Goal: Task Accomplishment & Management: Use online tool/utility

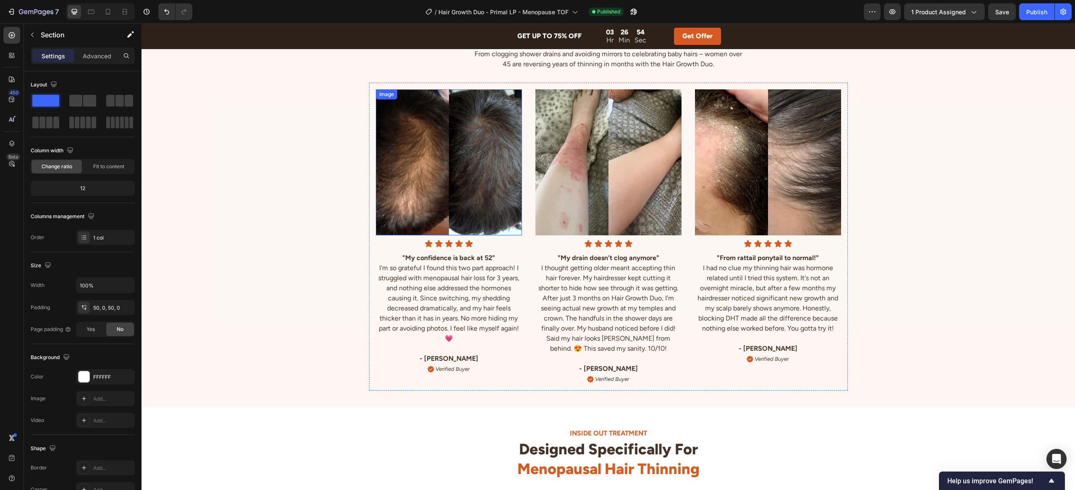
click at [446, 148] on img at bounding box center [449, 162] width 146 height 146
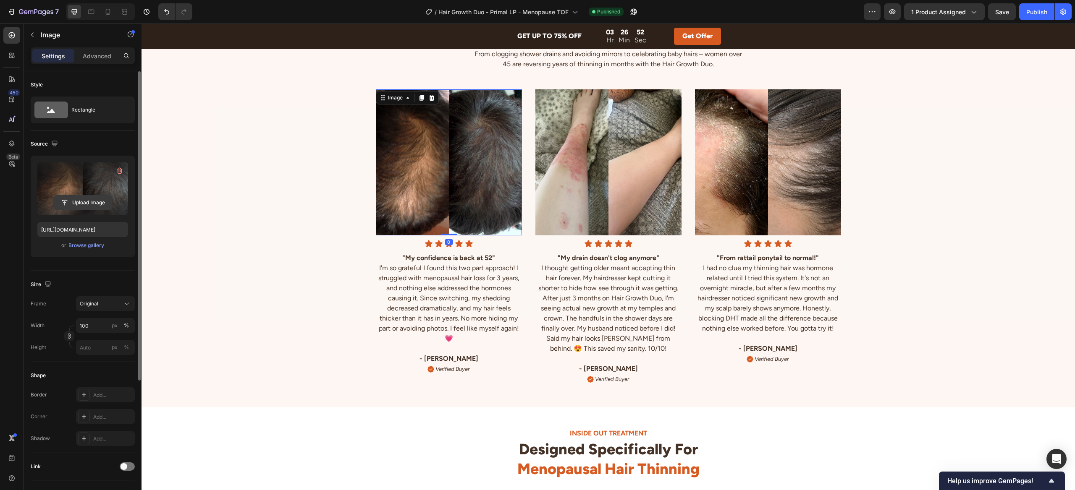
click at [91, 200] on input "file" at bounding box center [83, 203] width 58 height 14
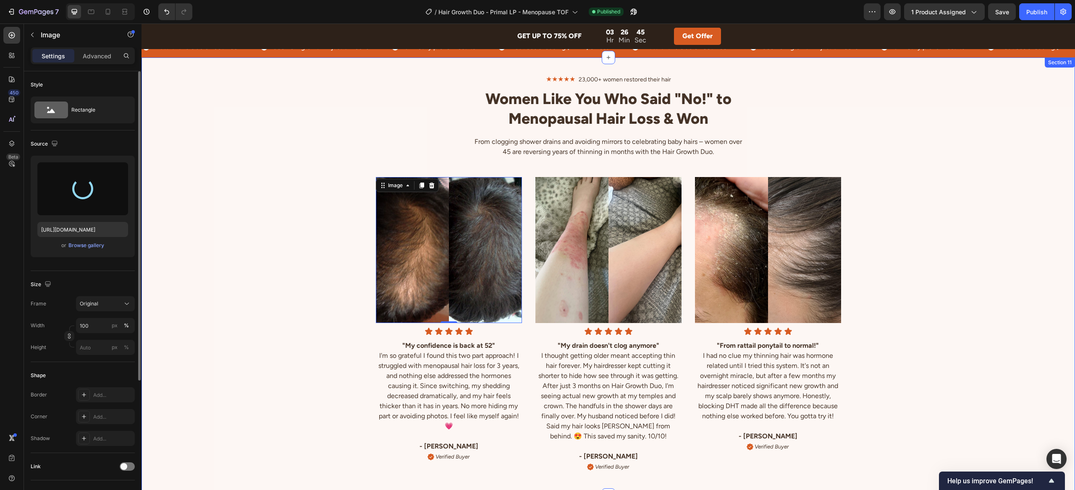
type input "[URL][DOMAIN_NAME]"
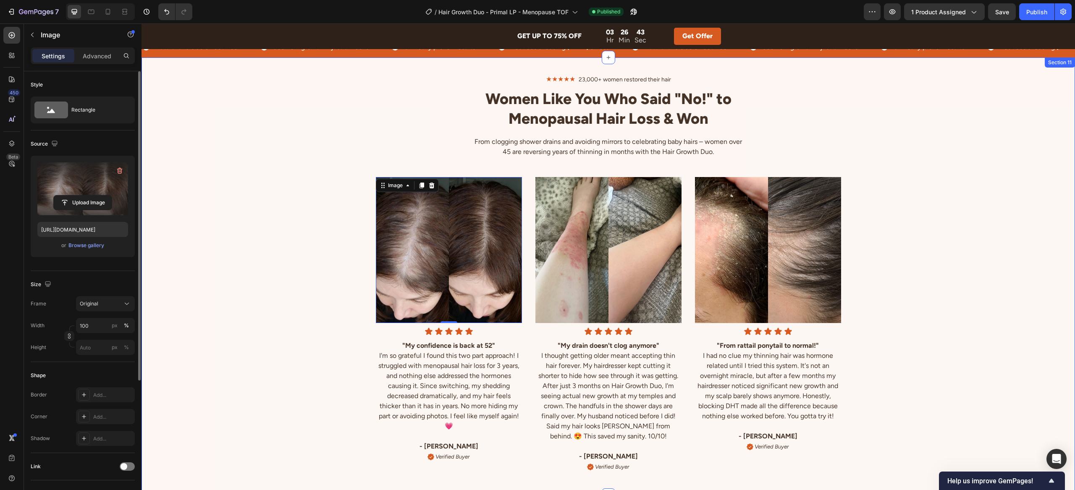
click at [304, 146] on div "★★★★★ 23,000+ women restored their hair Text Block Women Like You Who Said "No!…" at bounding box center [607, 276] width 933 height 404
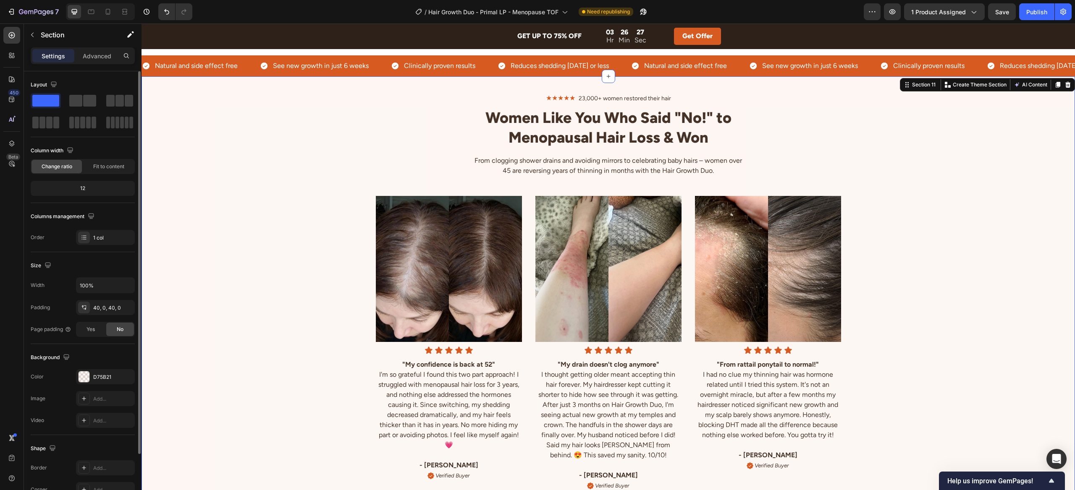
scroll to position [2105, 0]
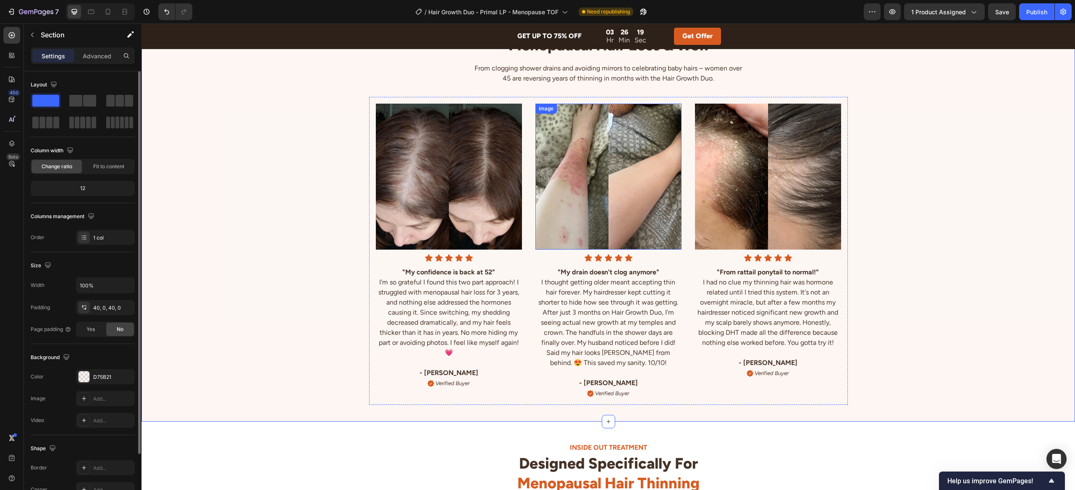
click at [614, 197] on img at bounding box center [608, 177] width 146 height 146
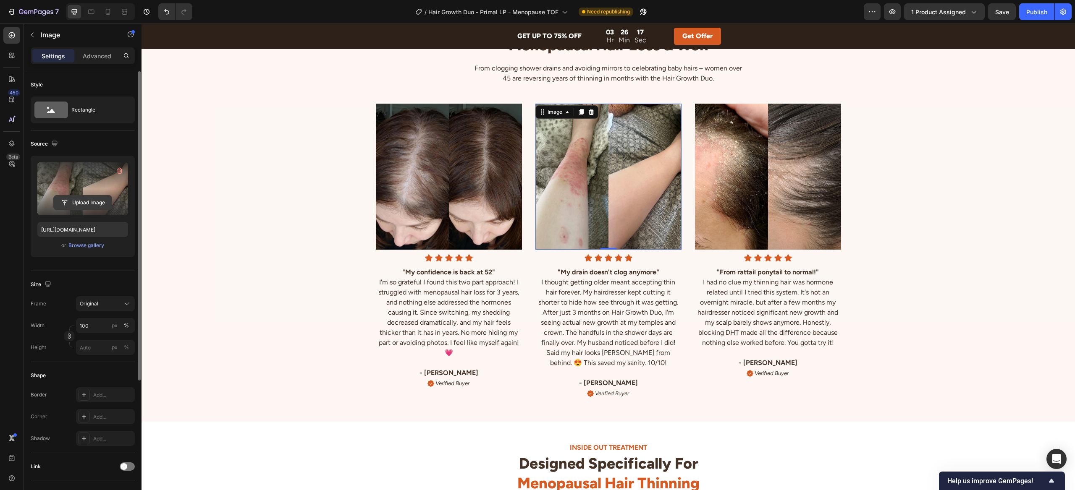
click at [94, 200] on input "file" at bounding box center [83, 203] width 58 height 14
type input "[URL][DOMAIN_NAME]"
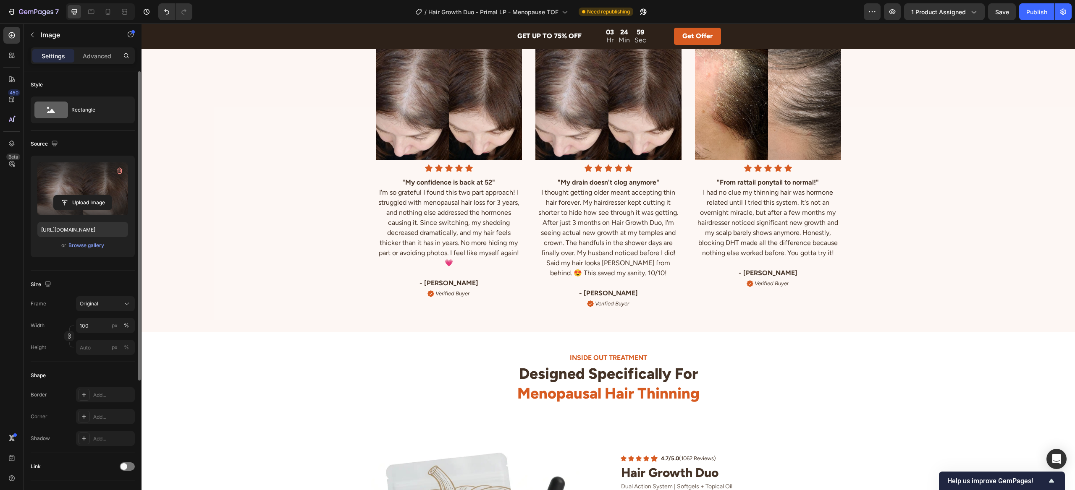
scroll to position [2063, 0]
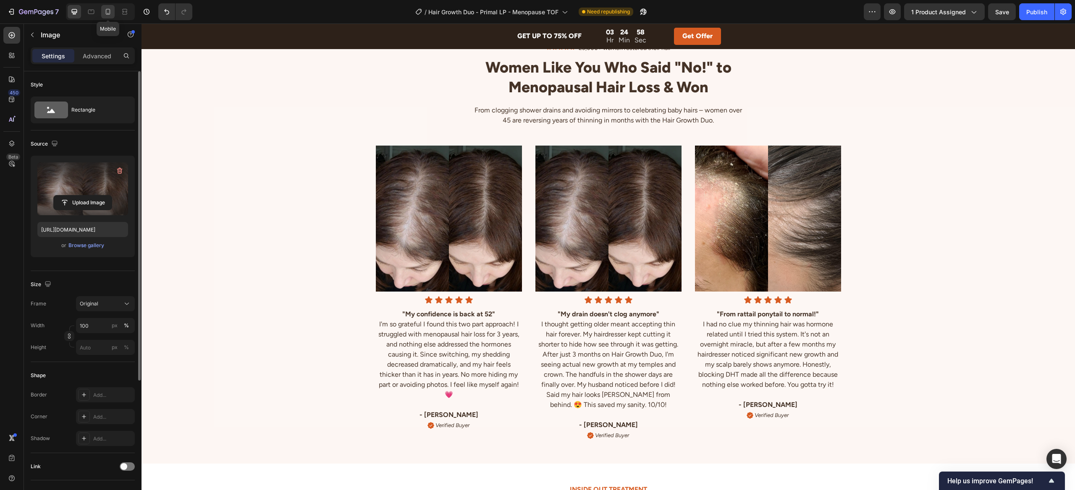
click at [107, 8] on icon at bounding box center [108, 12] width 8 height 8
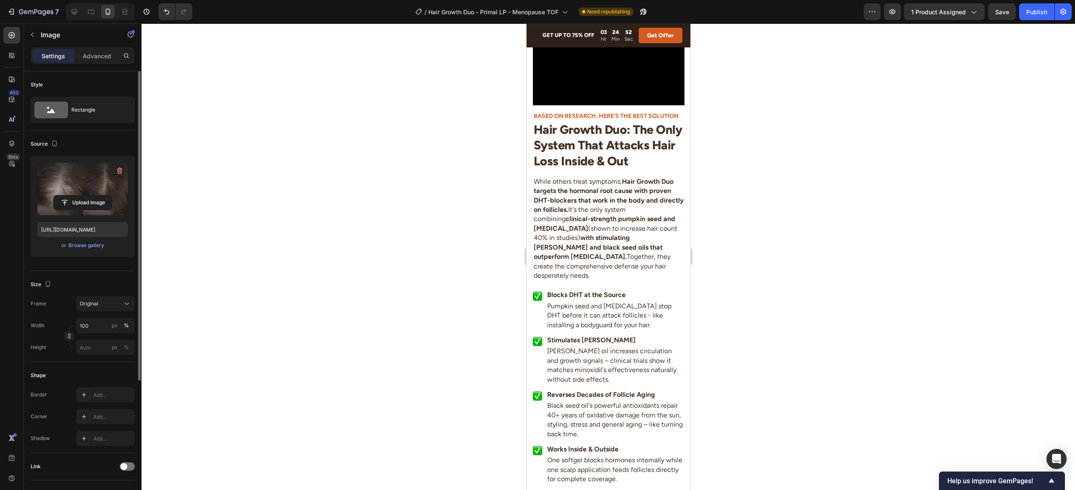
scroll to position [1635, 0]
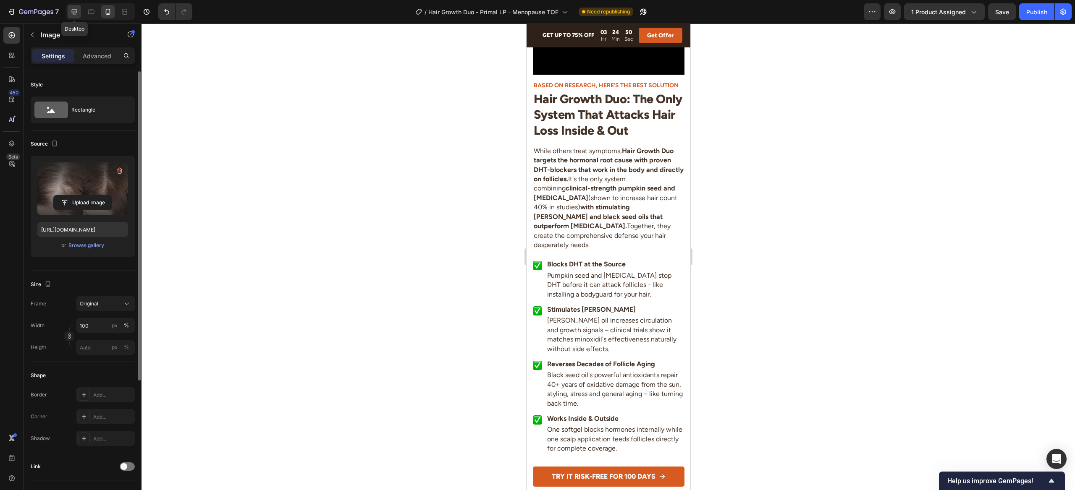
click at [74, 12] on icon at bounding box center [74, 12] width 8 height 8
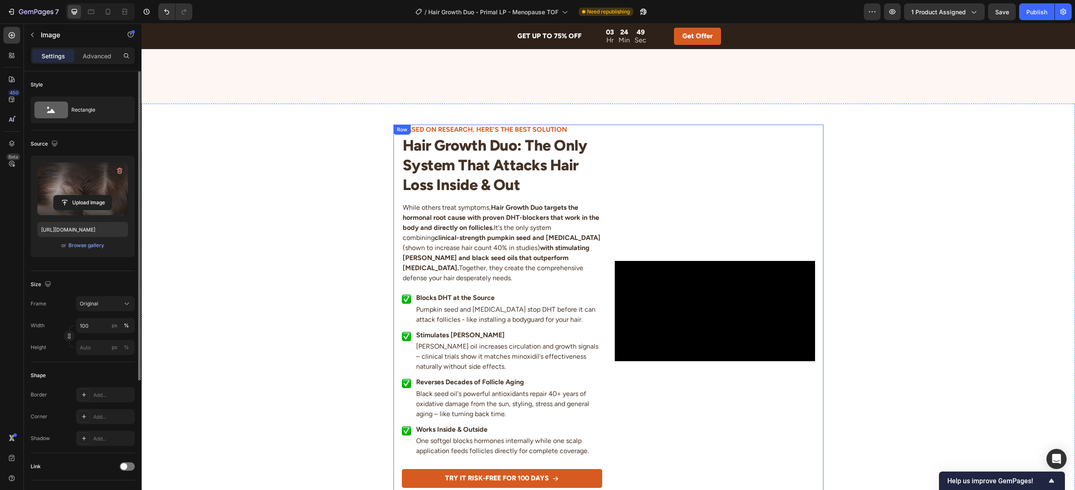
scroll to position [1551, 0]
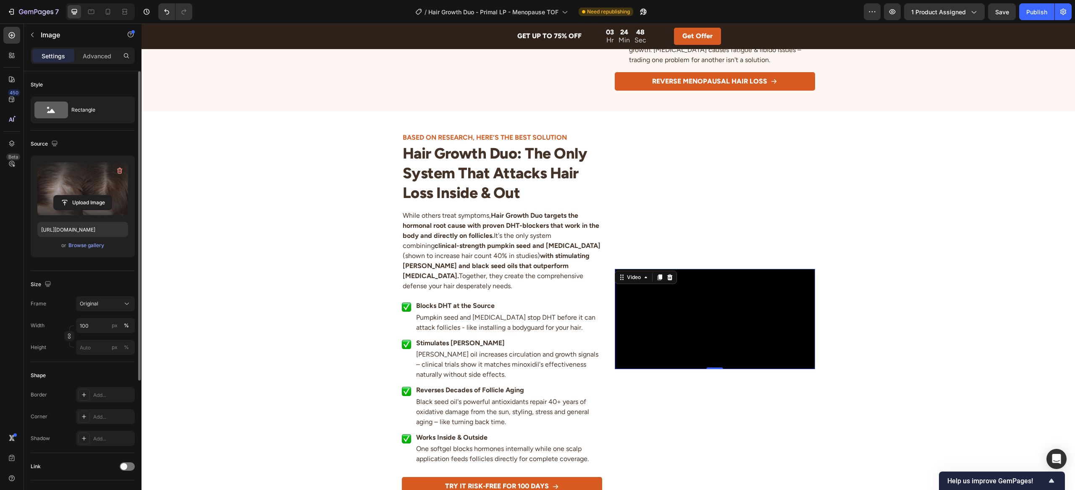
drag, startPoint x: 669, startPoint y: 243, endPoint x: 646, endPoint y: 241, distance: 23.2
click at [669, 269] on video at bounding box center [715, 319] width 200 height 100
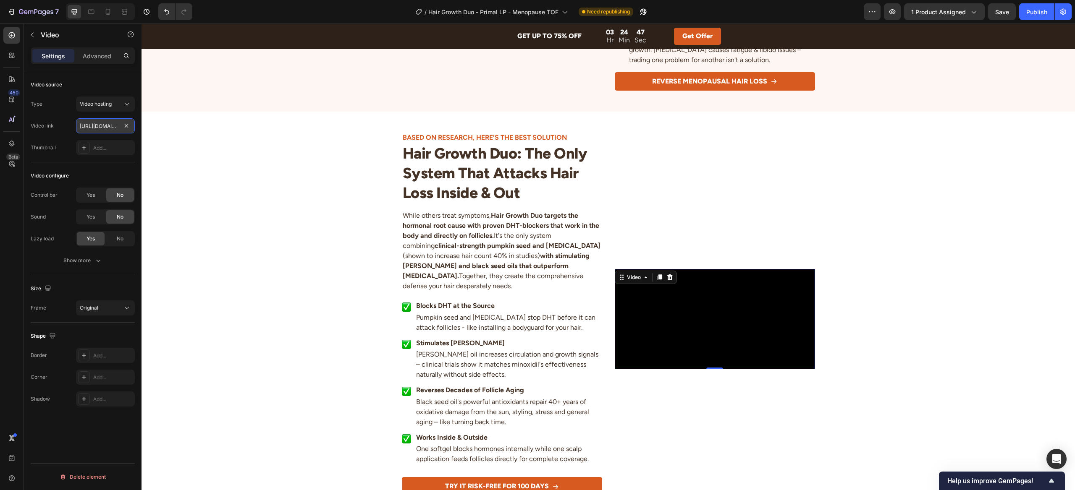
click at [105, 128] on input "[URL][DOMAIN_NAME]" at bounding box center [105, 125] width 59 height 15
click at [106, 14] on icon at bounding box center [108, 12] width 5 height 6
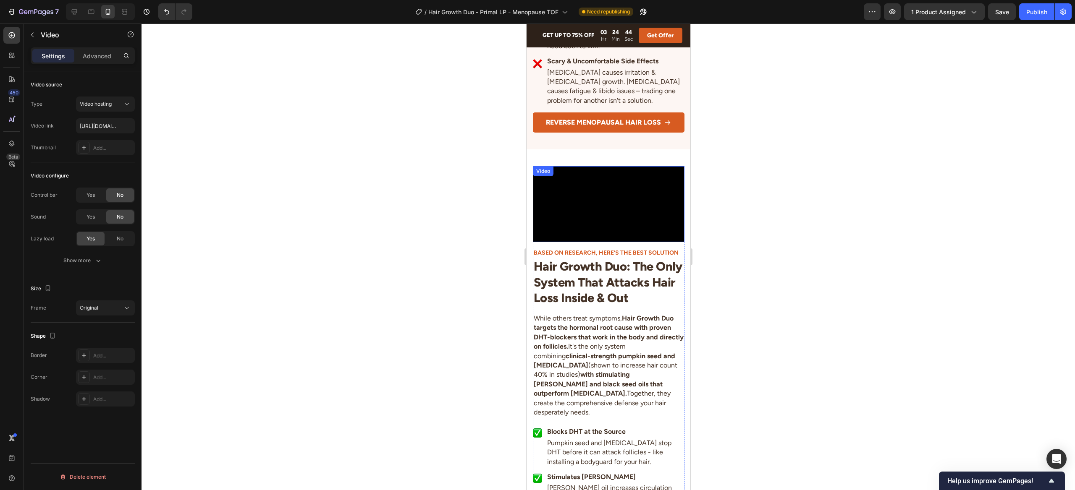
scroll to position [1605, 0]
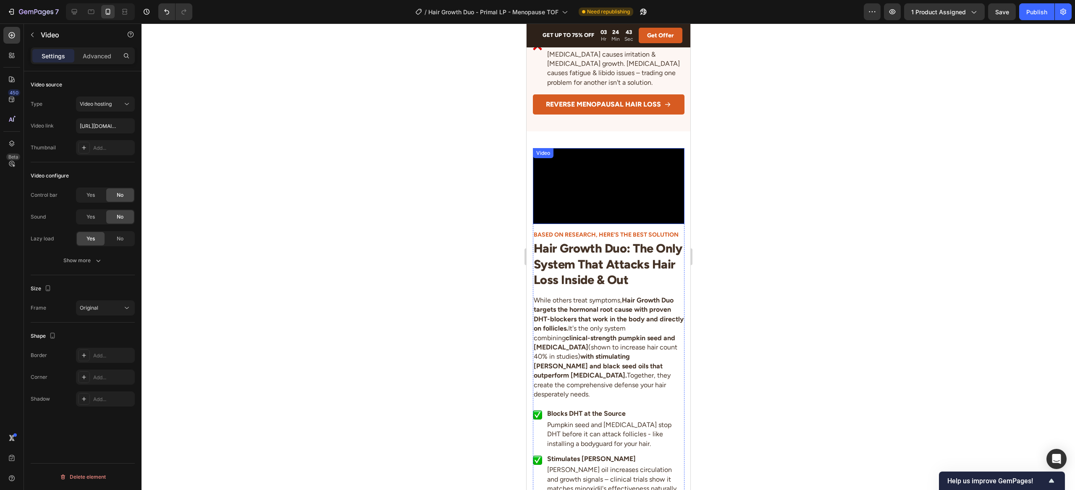
click at [585, 224] on video at bounding box center [608, 186] width 152 height 76
click at [99, 127] on input "[URL][DOMAIN_NAME]" at bounding box center [105, 125] width 59 height 15
paste input "[DOMAIN_NAME][URL]"
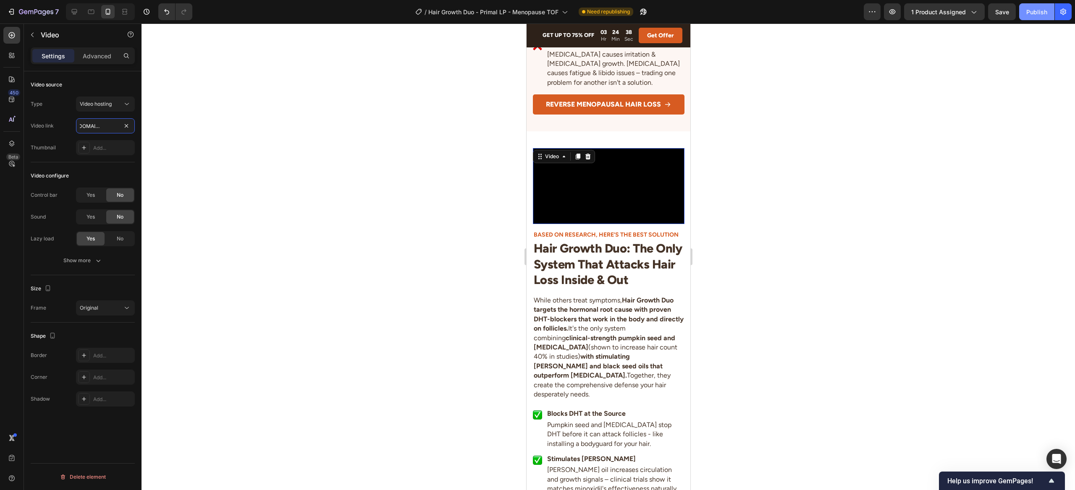
type input "[URL][DOMAIN_NAME]"
click at [1035, 17] on button "Publish" at bounding box center [1036, 11] width 35 height 17
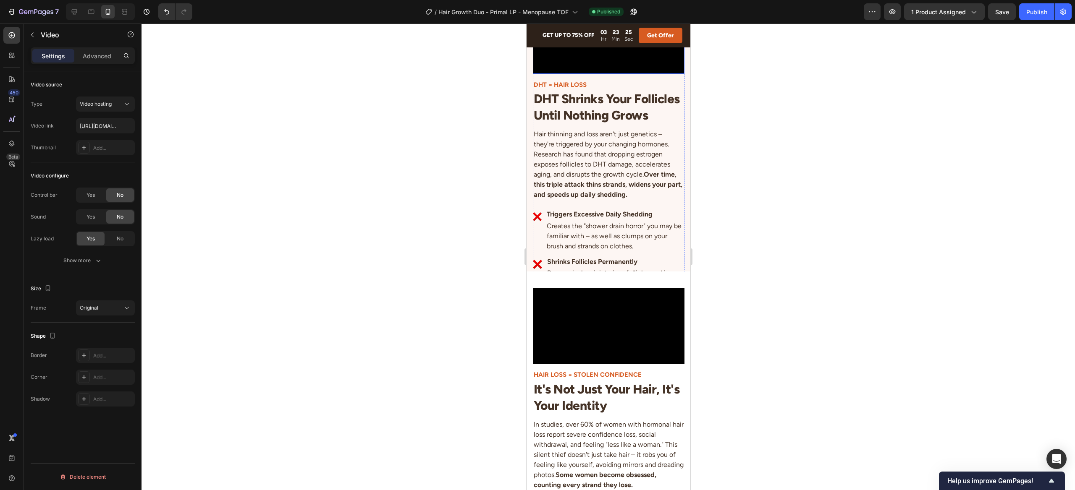
scroll to position [0, 0]
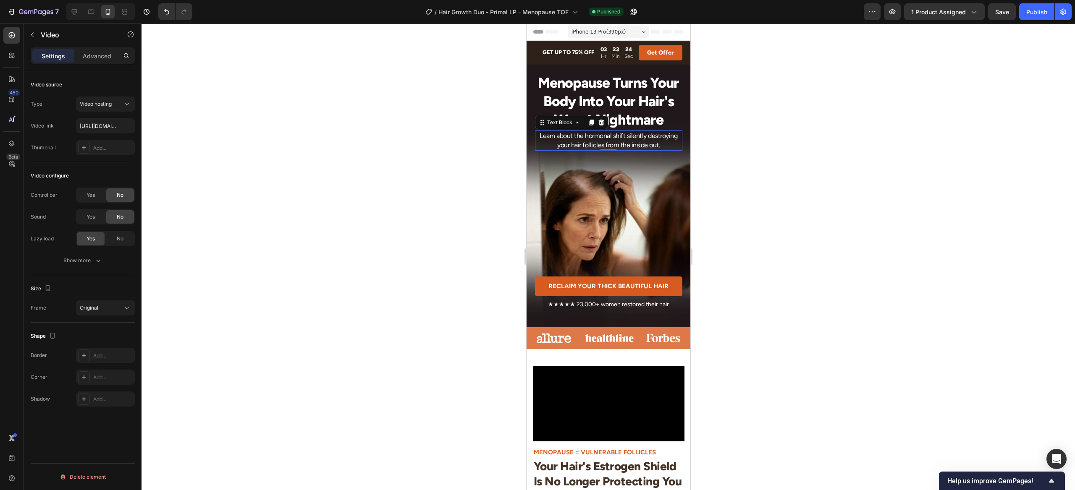
click at [619, 138] on p "Learn about the hormonal shift silently destroying your hair follicles from the…" at bounding box center [608, 140] width 146 height 19
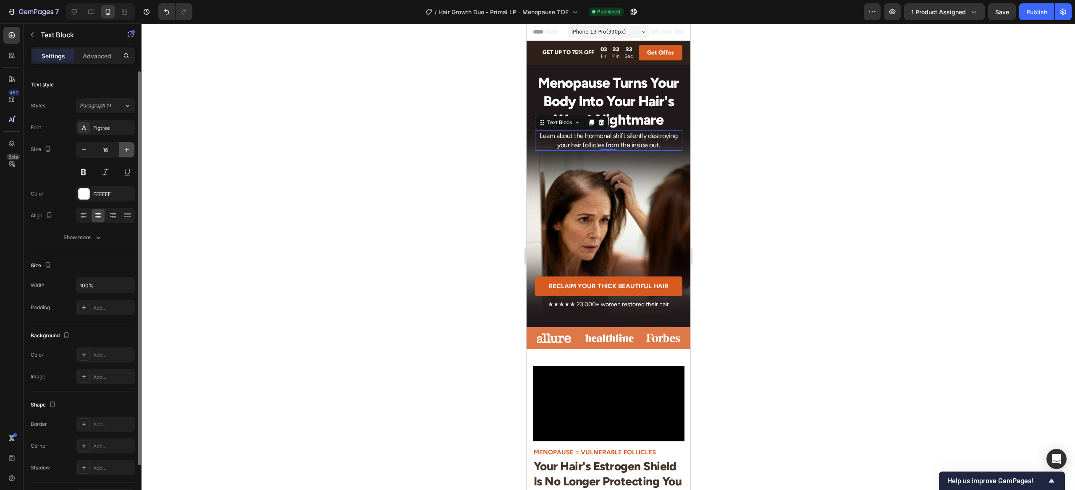
click at [123, 150] on icon "button" at bounding box center [127, 150] width 8 height 8
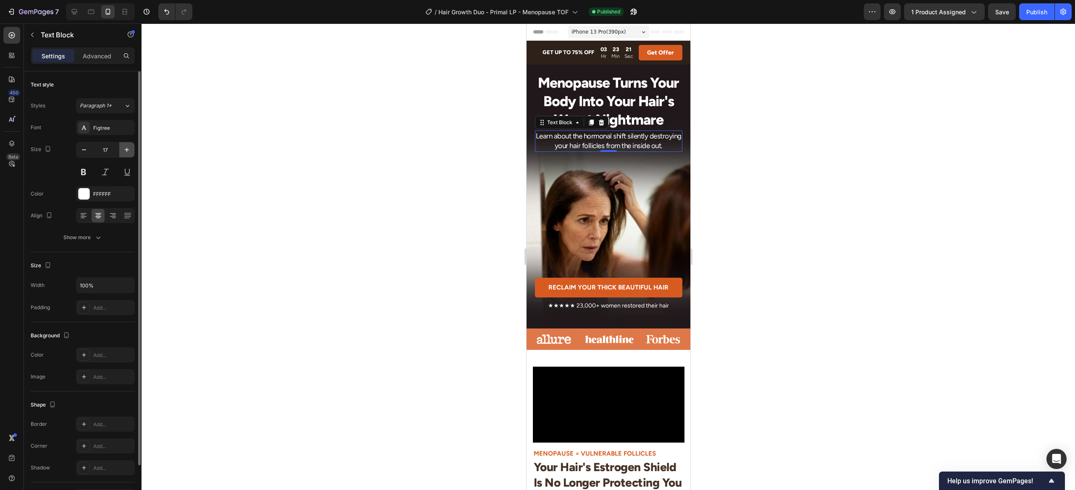
click at [123, 150] on icon "button" at bounding box center [127, 150] width 8 height 8
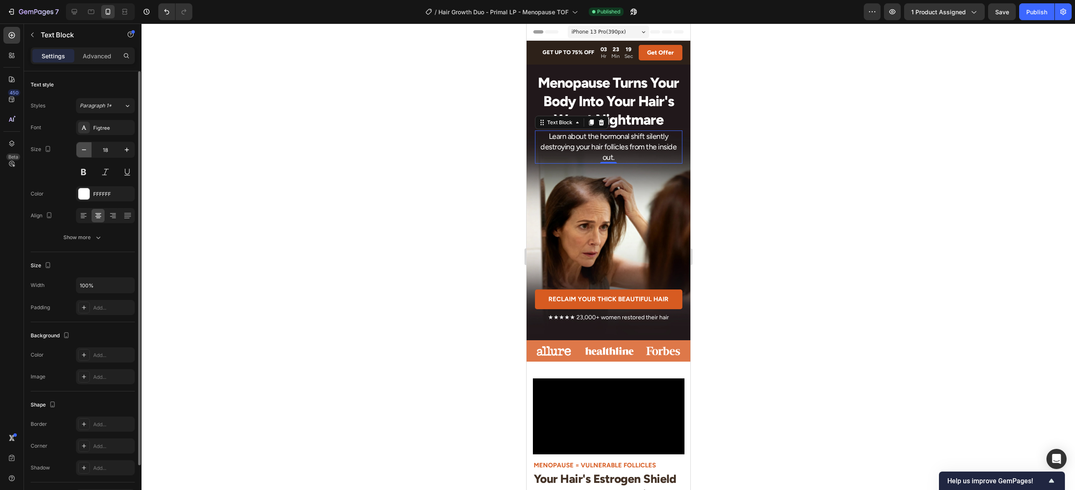
click at [86, 152] on icon "button" at bounding box center [84, 150] width 8 height 8
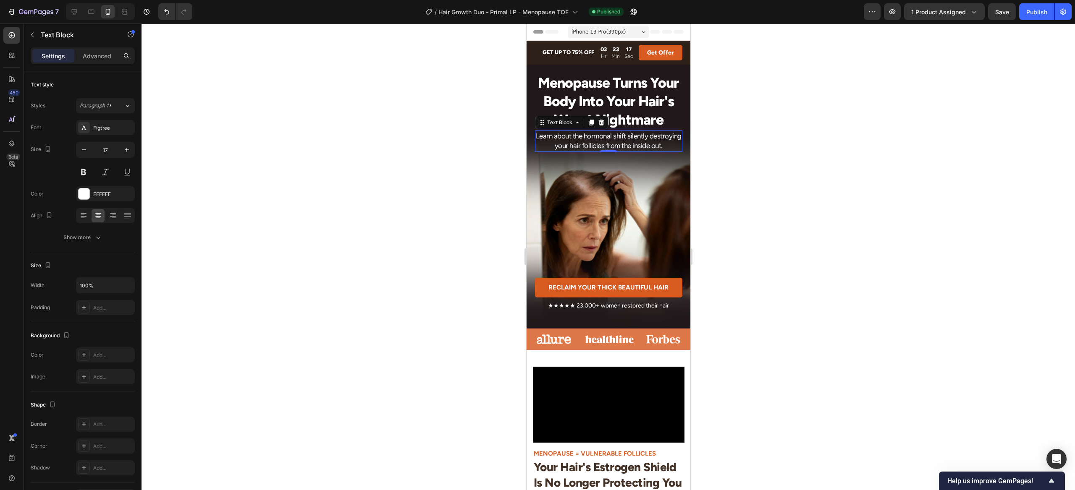
click at [626, 33] on div "iPhone 13 Pro ( 390 px)" at bounding box center [607, 32] width 81 height 13
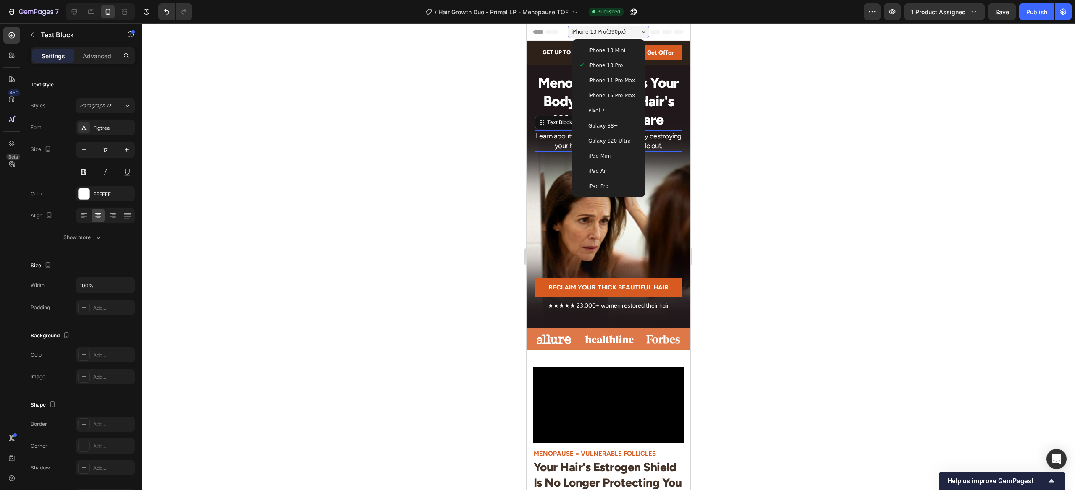
click at [626, 124] on div "Galaxy S8+" at bounding box center [608, 126] width 60 height 8
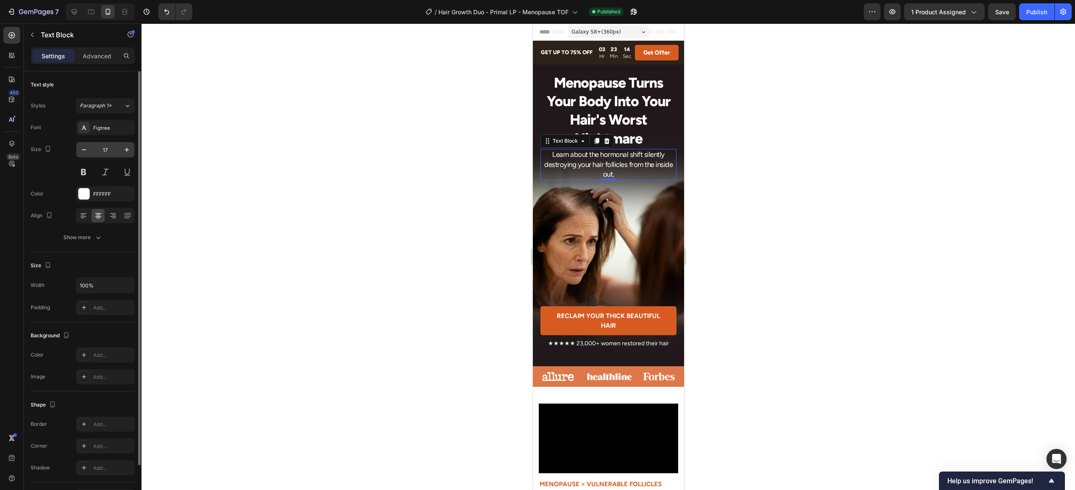
click at [108, 150] on input "17" at bounding box center [106, 149] width 28 height 15
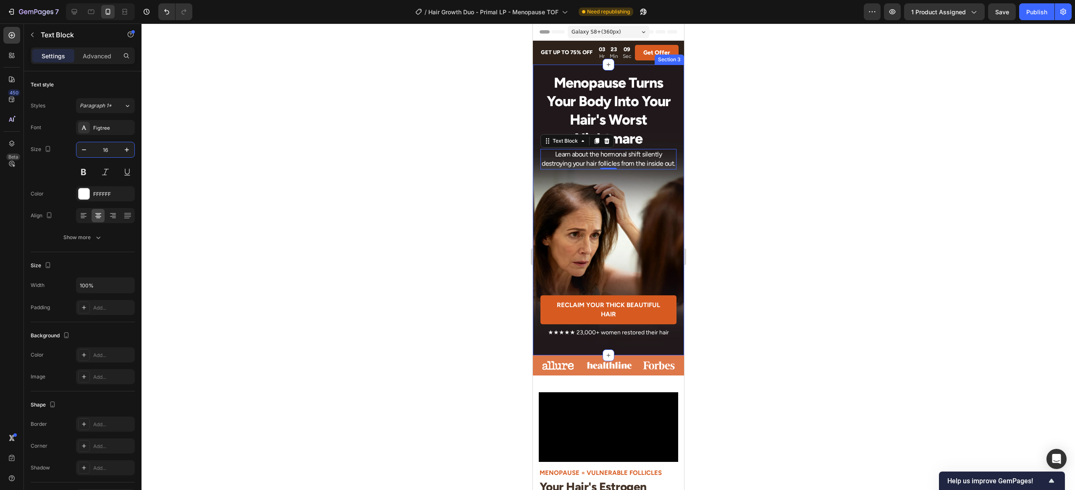
type input "16"
click at [736, 133] on div at bounding box center [607, 257] width 933 height 467
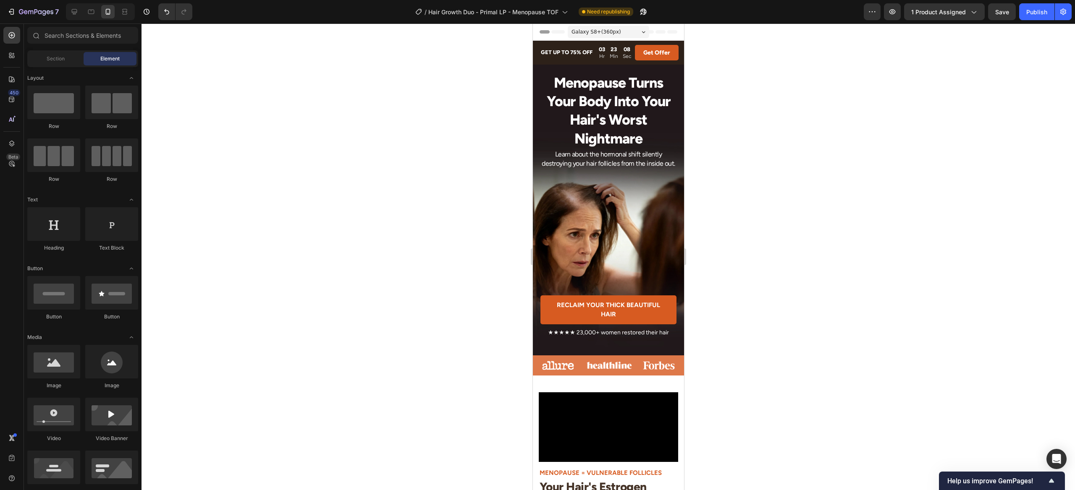
click at [642, 29] on div "Galaxy S8+ ( 360 px)" at bounding box center [607, 32] width 81 height 13
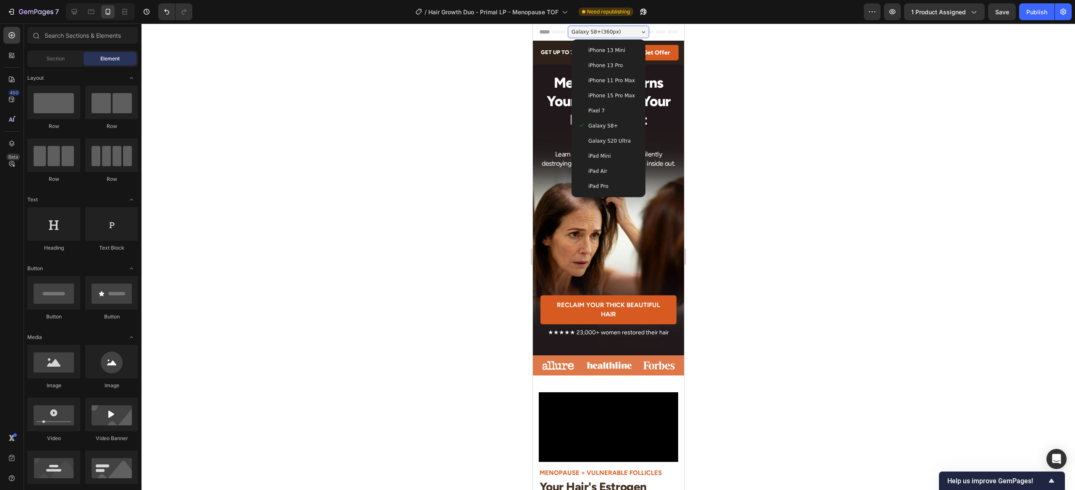
click at [623, 65] on div "iPhone 13 Pro" at bounding box center [608, 65] width 60 height 8
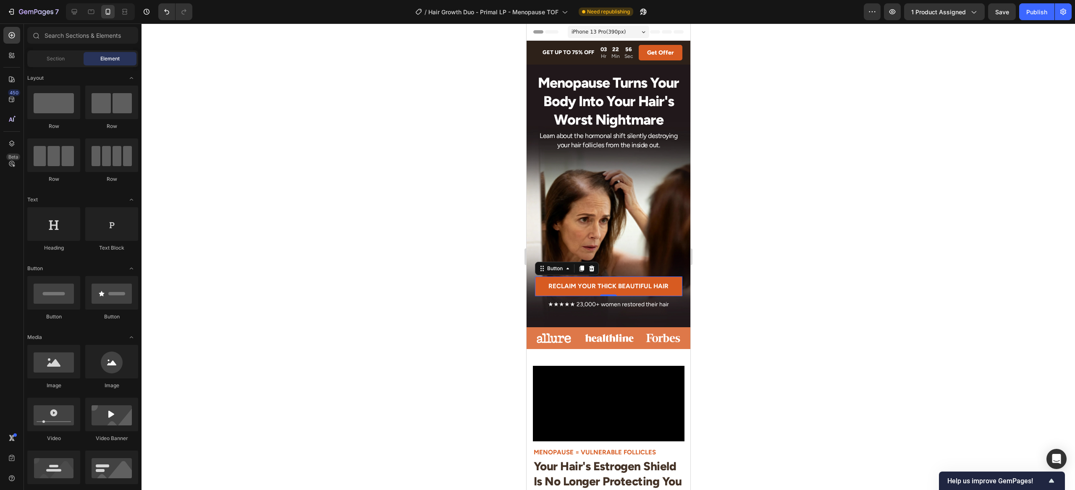
click at [544, 283] on button "RECLAIM YOUR THICK BEAUTIFUL HAIR" at bounding box center [607, 287] width 147 height 20
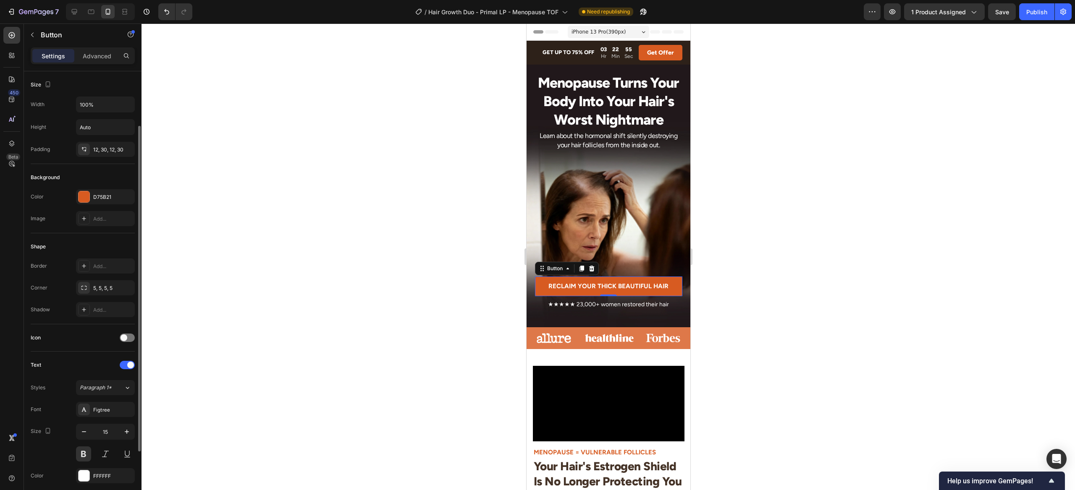
scroll to position [159, 0]
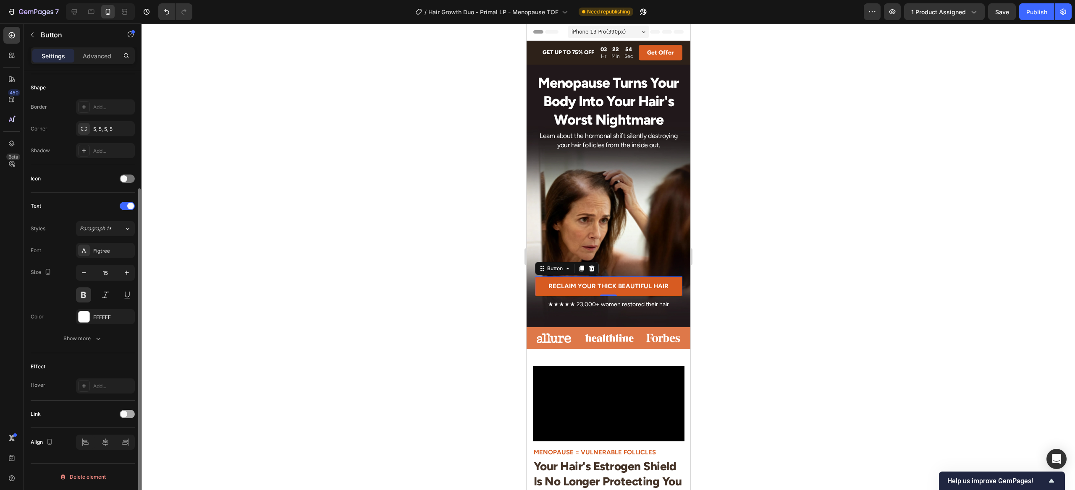
click at [128, 414] on div at bounding box center [127, 414] width 15 height 8
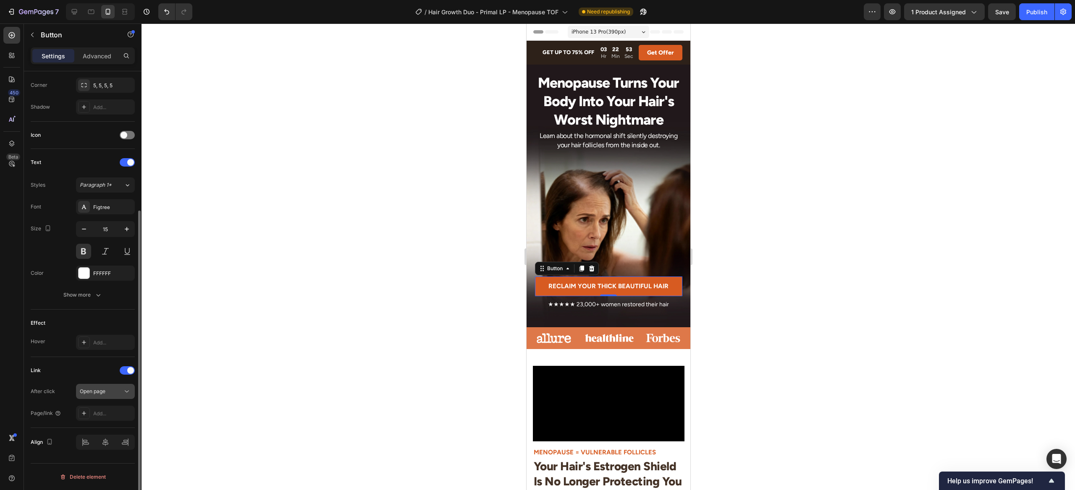
click at [107, 388] on div "Open page" at bounding box center [101, 392] width 43 height 8
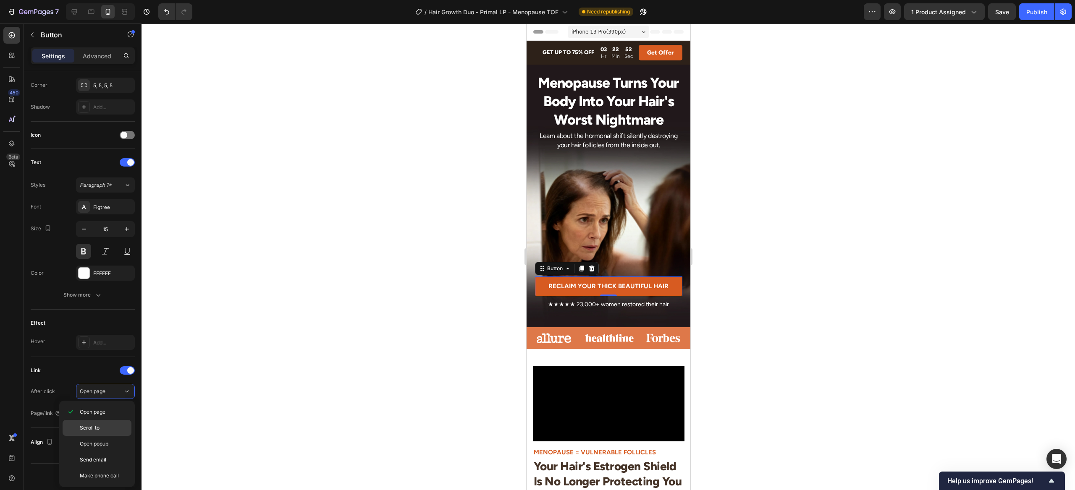
click at [100, 430] on p "Scroll to" at bounding box center [104, 428] width 48 height 8
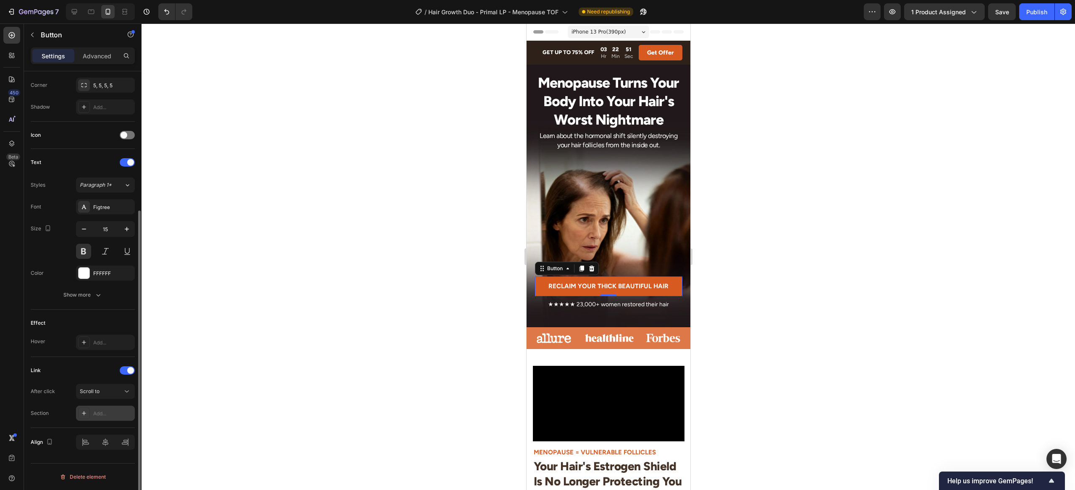
click at [107, 416] on div "Add..." at bounding box center [112, 414] width 39 height 8
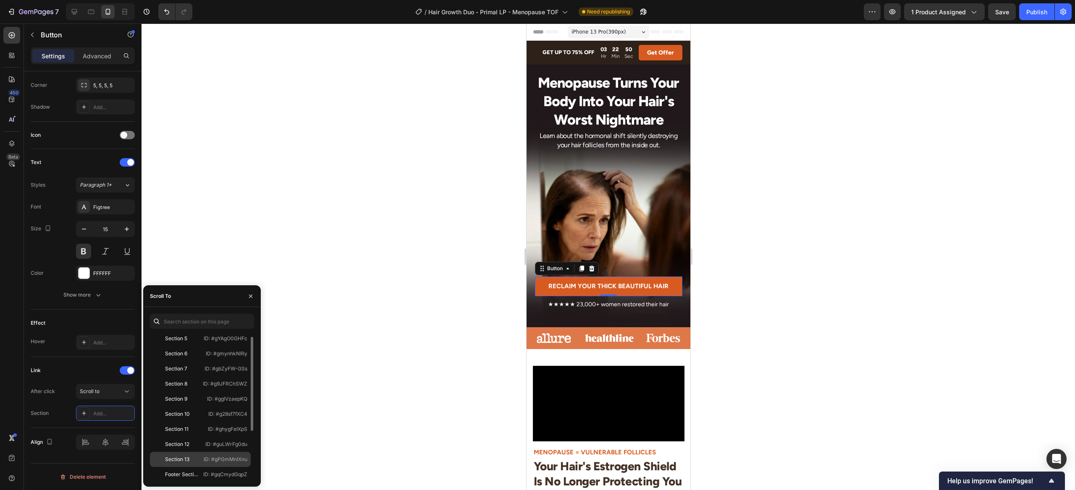
scroll to position [81, 0]
click at [199, 440] on div "Section 12" at bounding box center [177, 443] width 49 height 8
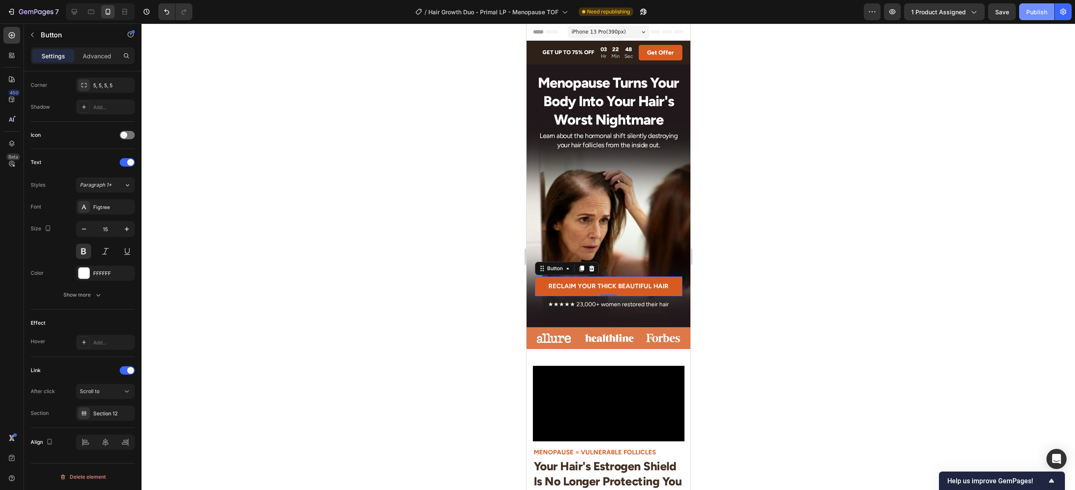
click at [1045, 6] on button "Publish" at bounding box center [1036, 11] width 35 height 17
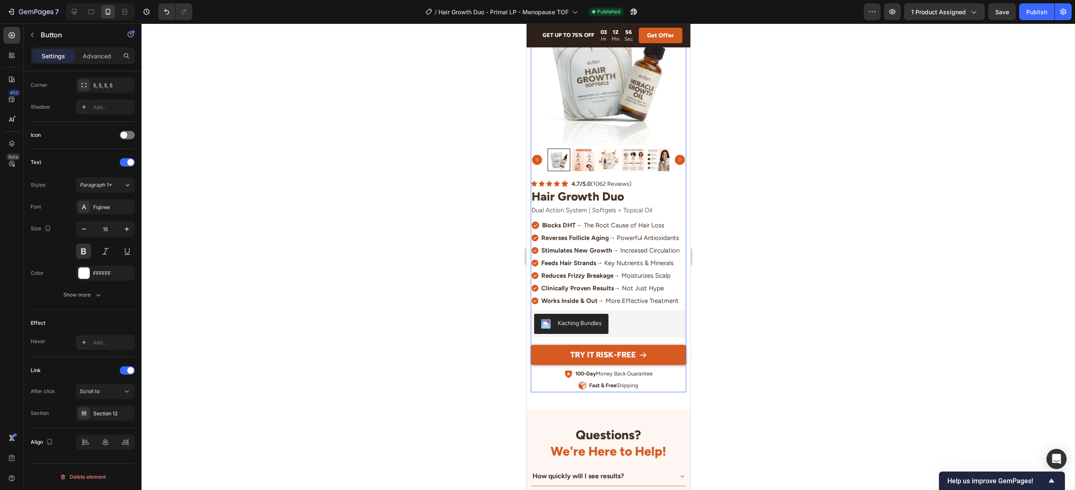
scroll to position [3532, 0]
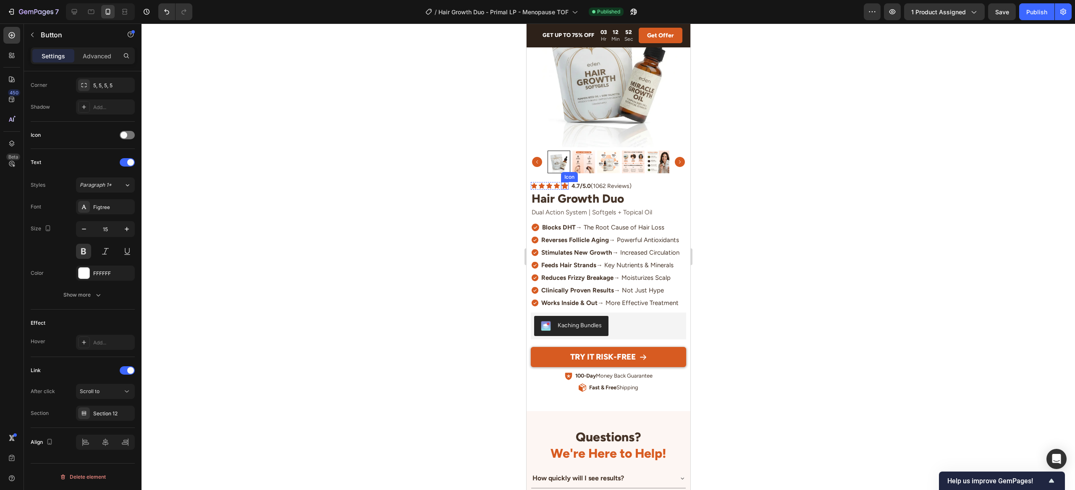
click at [565, 187] on div "Icon" at bounding box center [565, 186] width 8 height 8
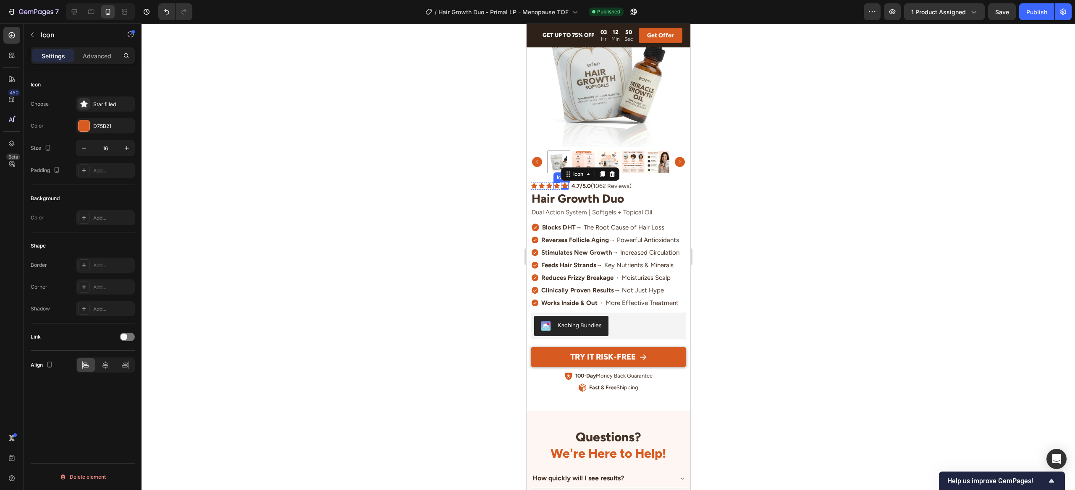
click at [554, 186] on div "Icon" at bounding box center [556, 186] width 7 height 7
click at [564, 186] on div "Icon" at bounding box center [565, 186] width 8 height 8
click at [89, 148] on button "button" at bounding box center [83, 148] width 15 height 15
drag, startPoint x: 76, startPoint y: 9, endPoint x: 110, endPoint y: 28, distance: 39.1
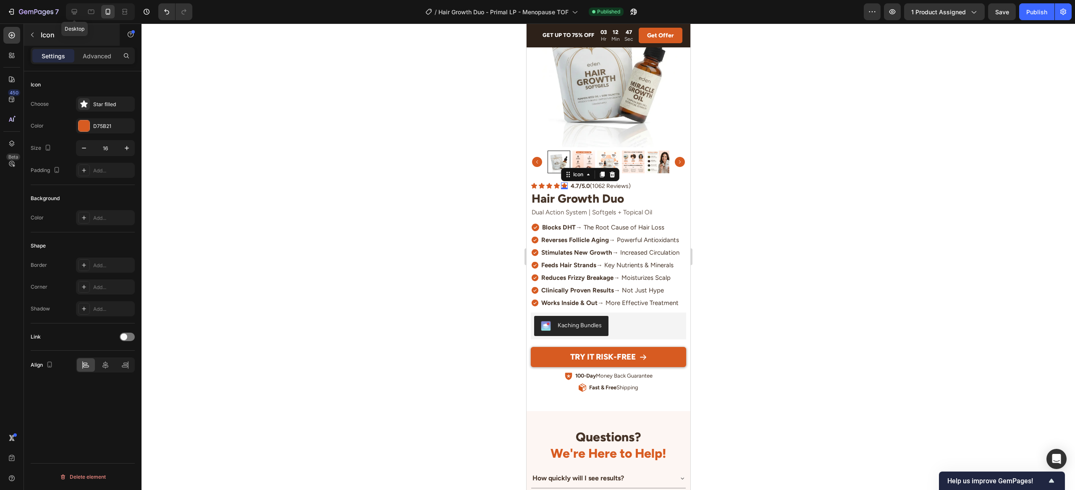
click at [76, 9] on icon at bounding box center [74, 11] width 5 height 5
type input "18"
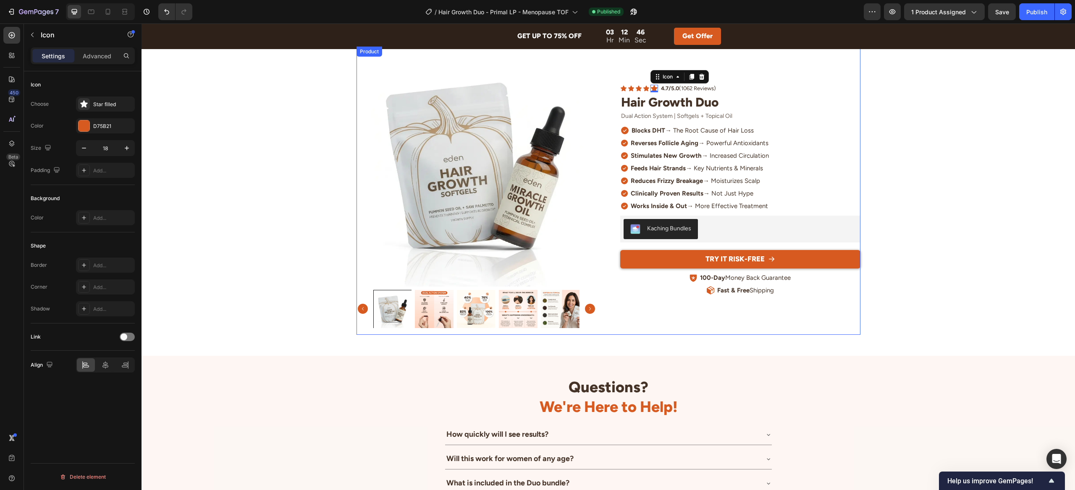
scroll to position [3533, 0]
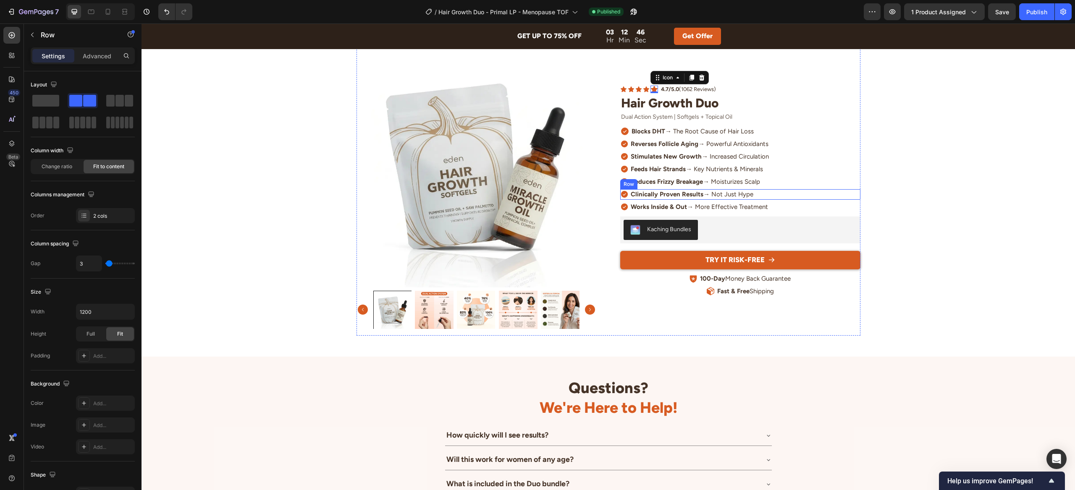
click at [822, 189] on div "Icon Clinically Proven Results → Not Just Hype Text Block Row" at bounding box center [740, 194] width 240 height 10
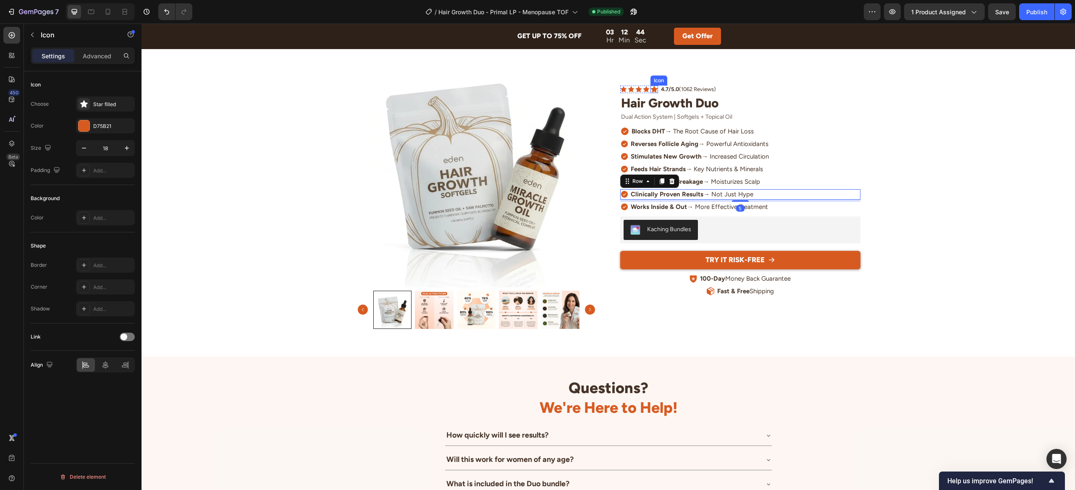
click at [654, 90] on div "Icon" at bounding box center [654, 90] width 8 height 8
click at [86, 149] on icon "button" at bounding box center [84, 148] width 8 height 8
type input "16"
click at [1048, 12] on button "Publish" at bounding box center [1036, 11] width 35 height 17
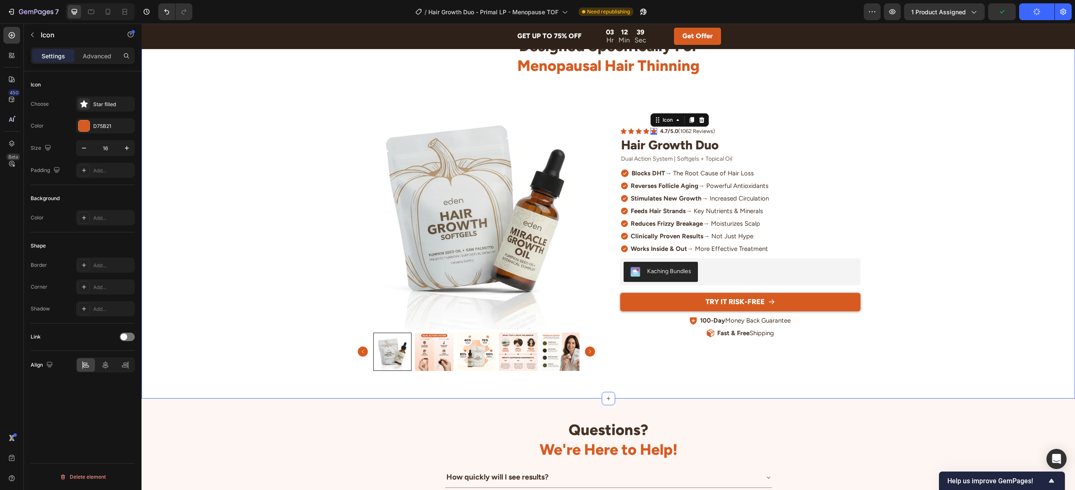
scroll to position [3448, 0]
